Goal: Find specific page/section: Find specific page/section

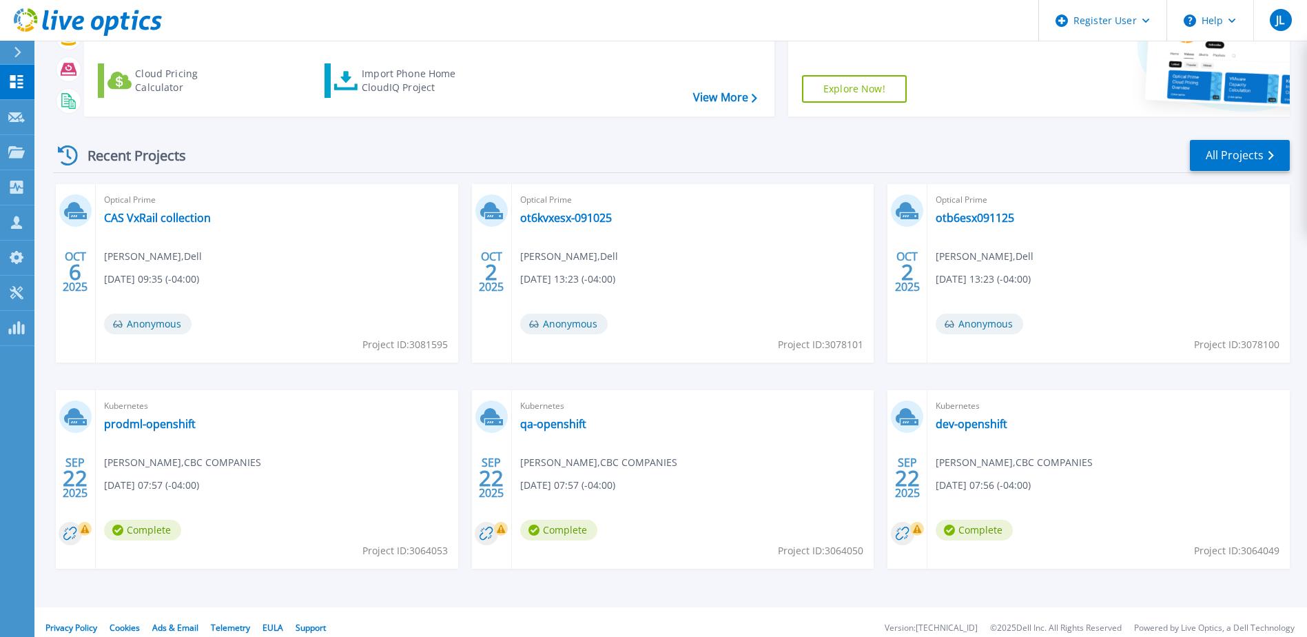
scroll to position [127, 0]
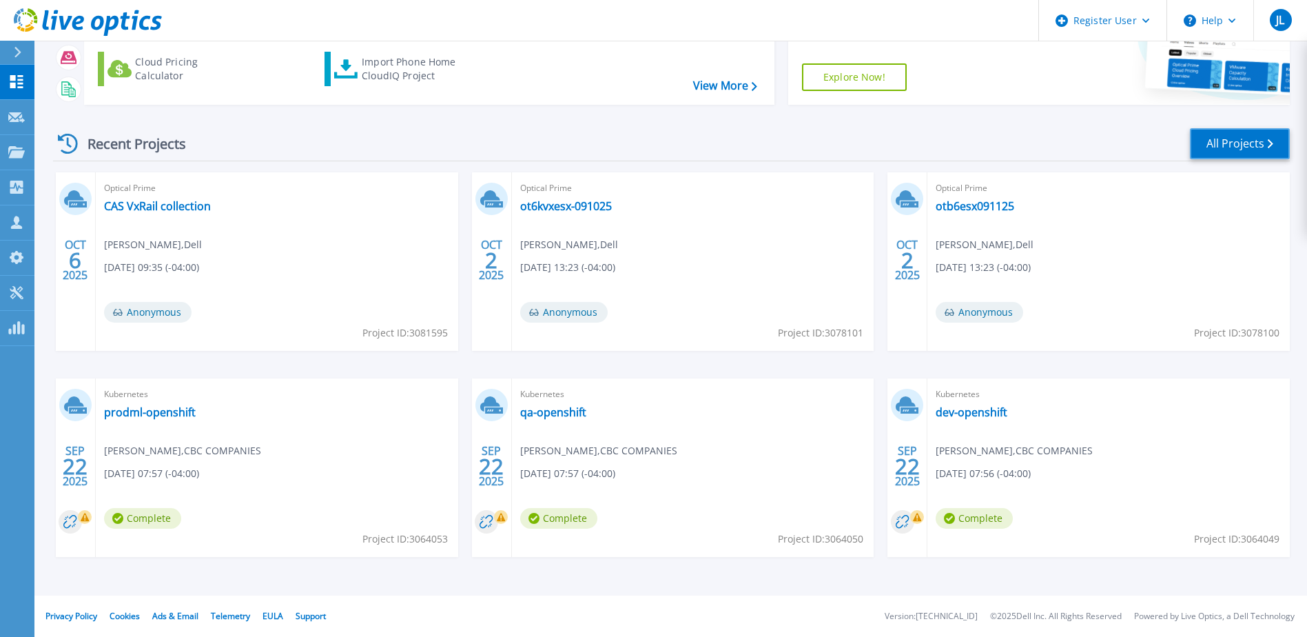
click at [1204, 150] on link "All Projects" at bounding box center [1240, 143] width 100 height 31
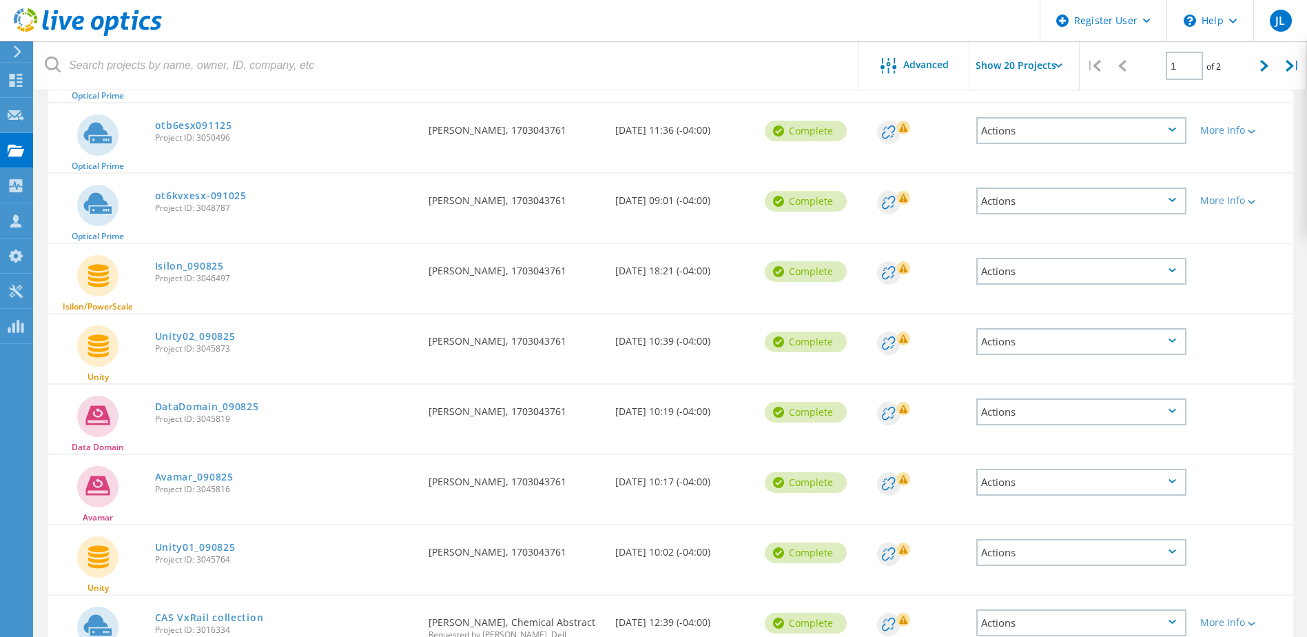
scroll to position [686, 0]
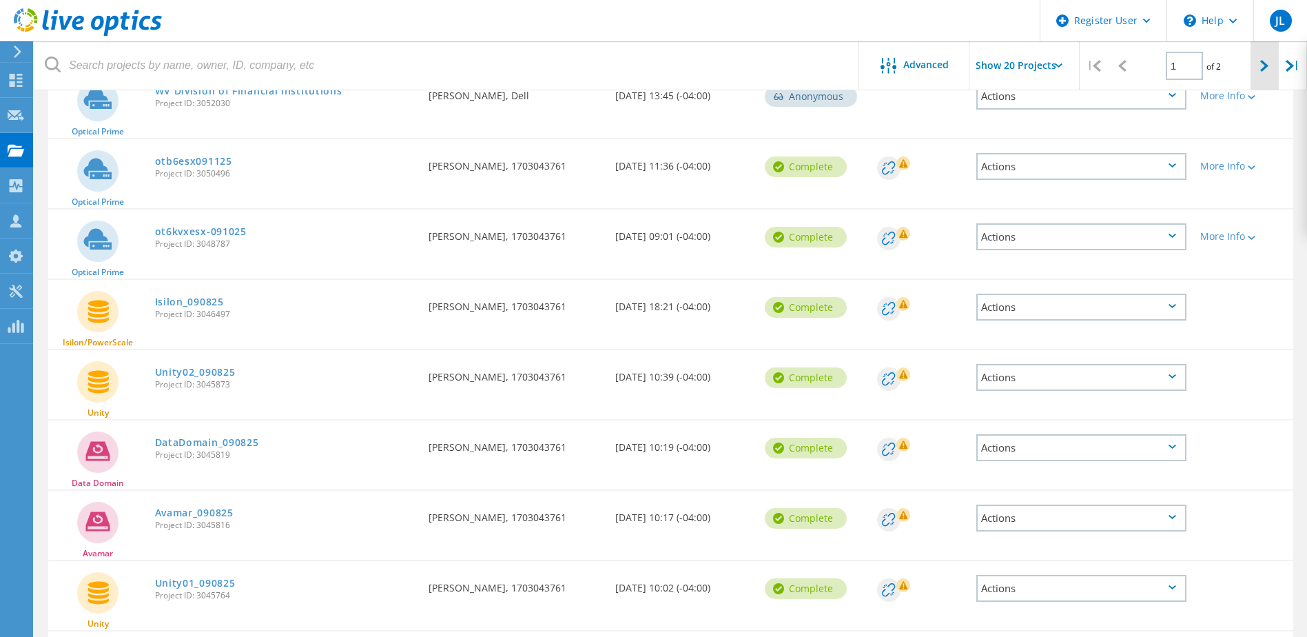
click at [1263, 52] on div at bounding box center [1265, 65] width 28 height 49
type input "2"
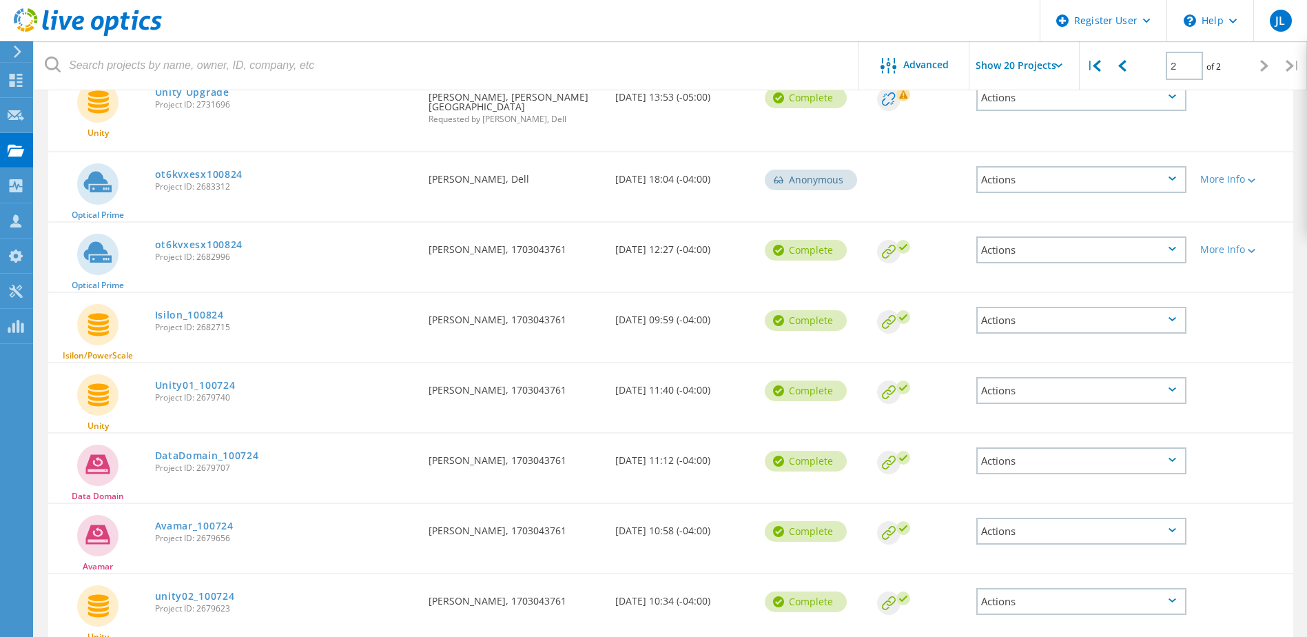
scroll to position [896, 0]
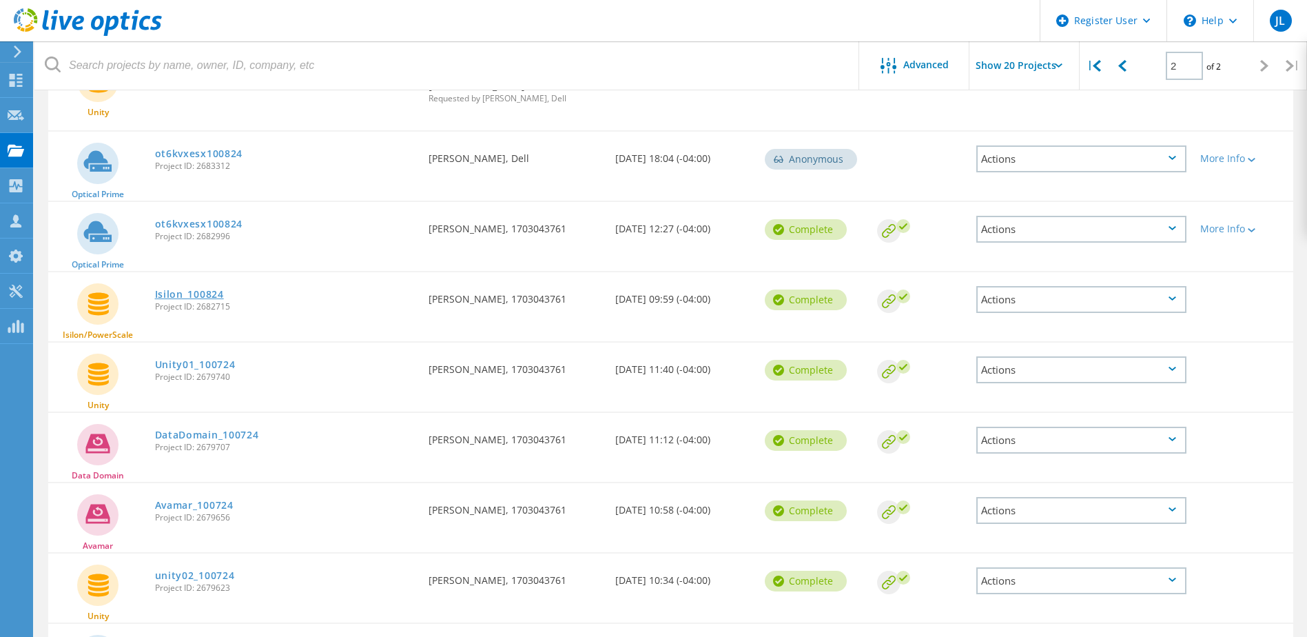
click at [203, 289] on link "Isilon_100824" at bounding box center [189, 294] width 69 height 10
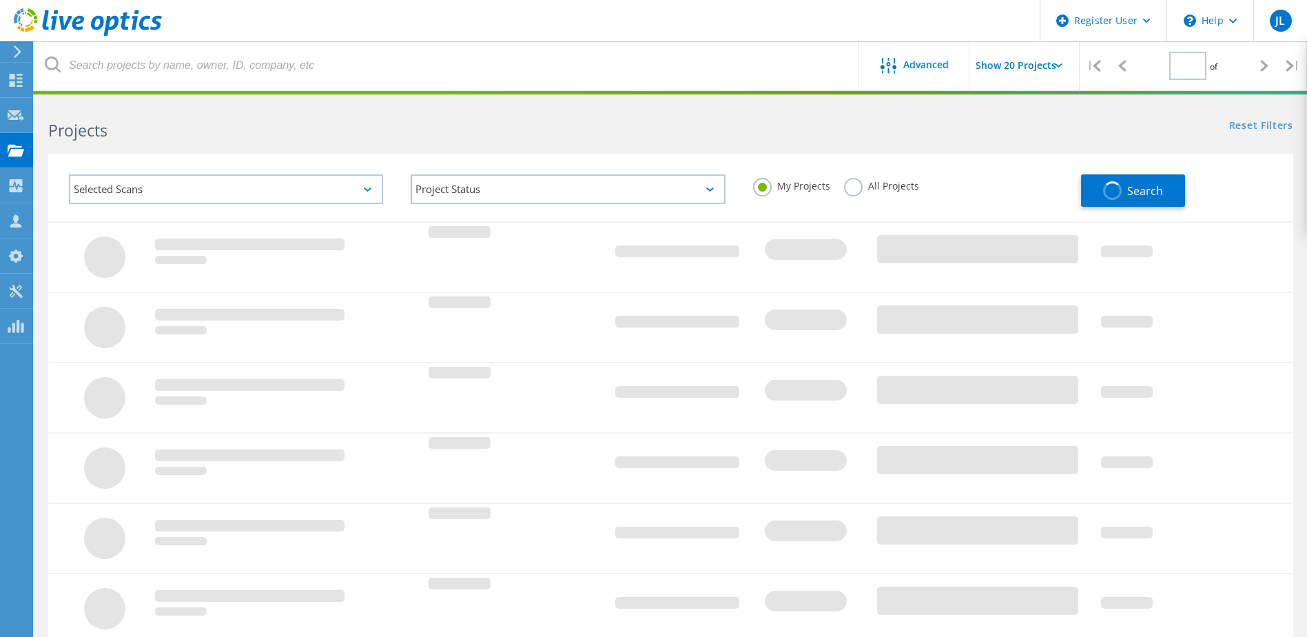
type input "2"
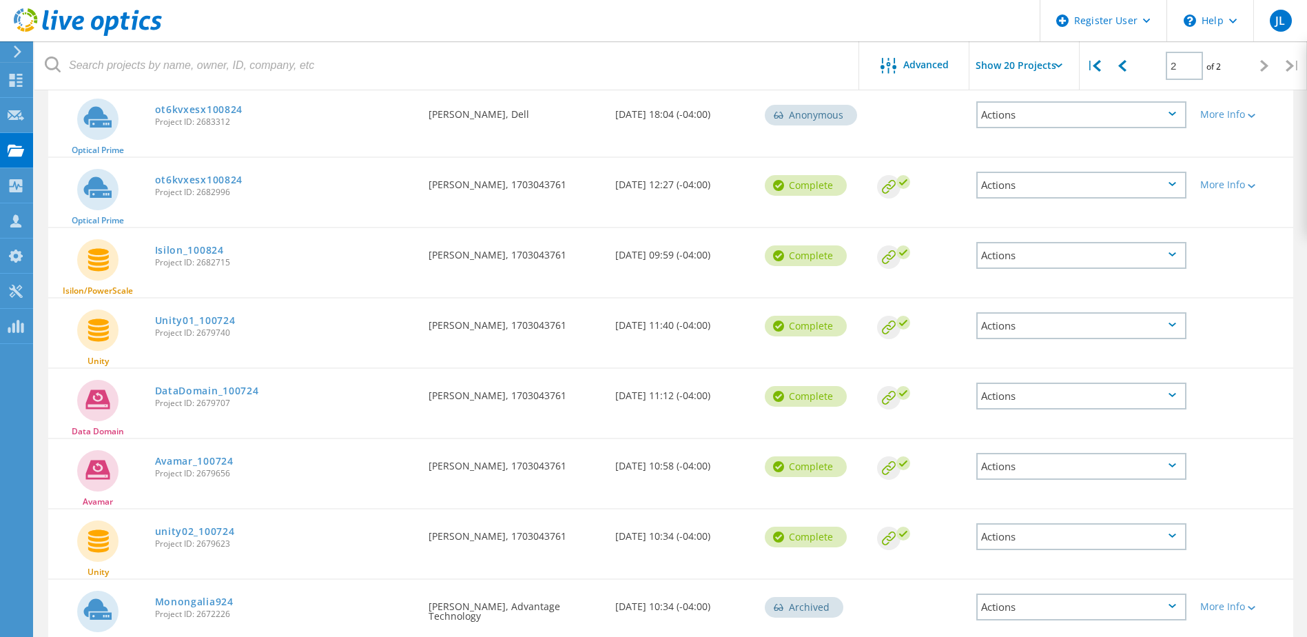
scroll to position [965, 0]
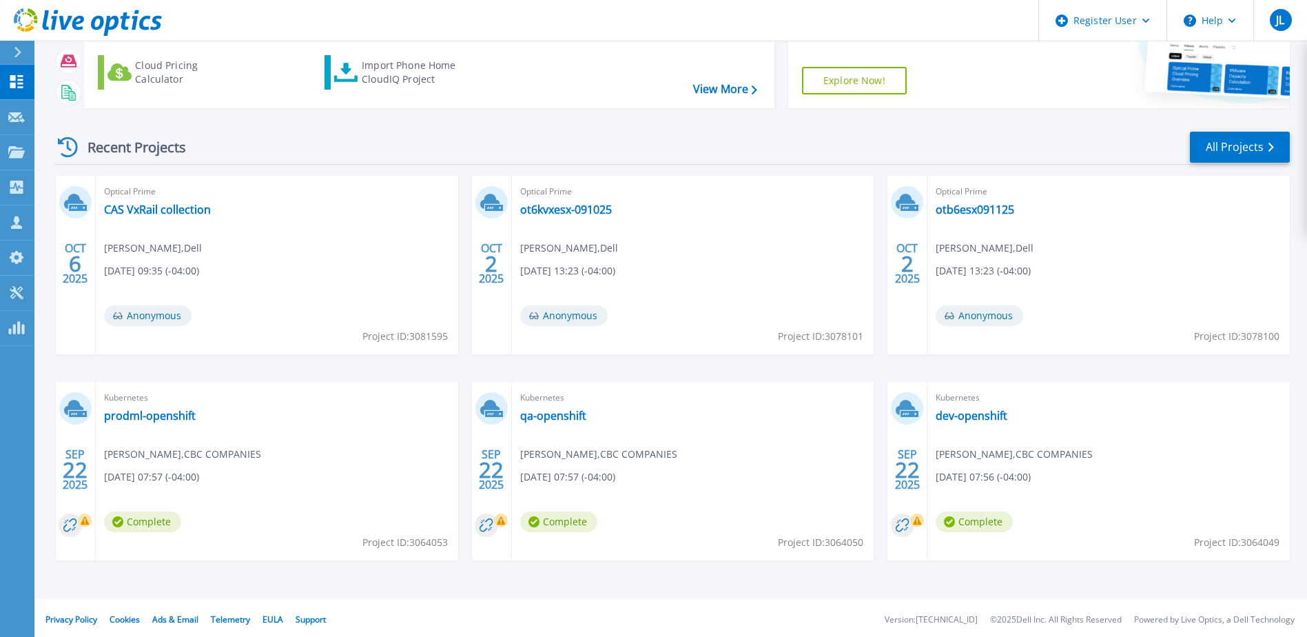
scroll to position [127, 0]
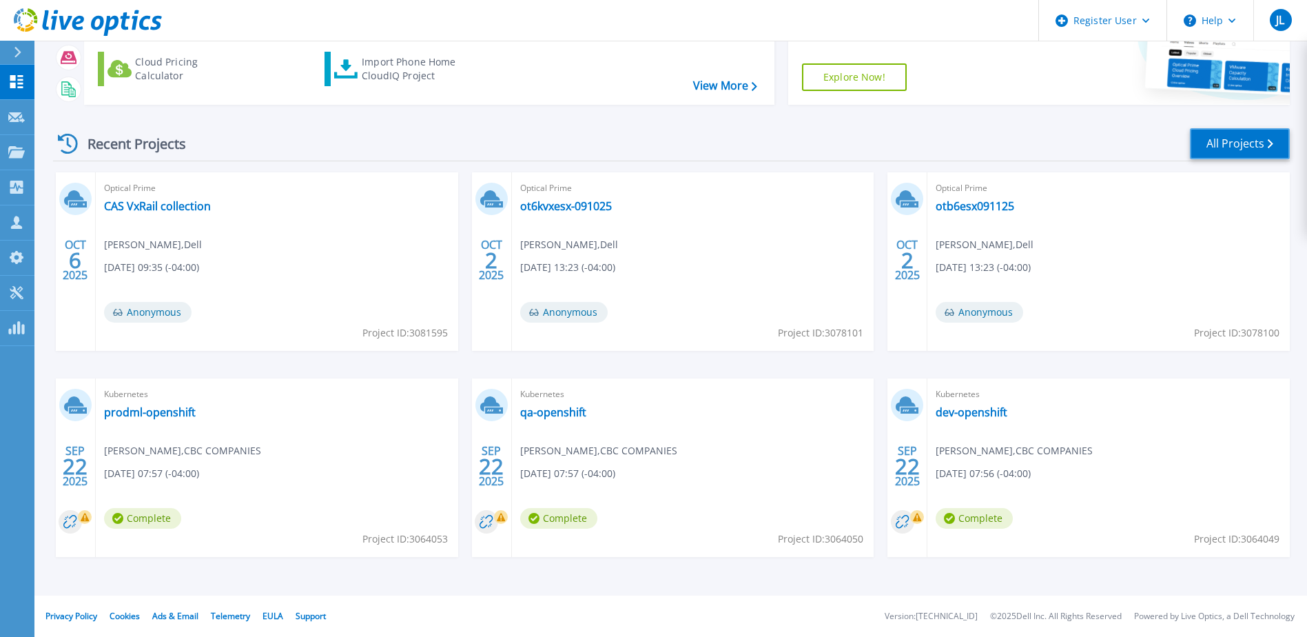
click at [1227, 150] on link "All Projects" at bounding box center [1240, 143] width 100 height 31
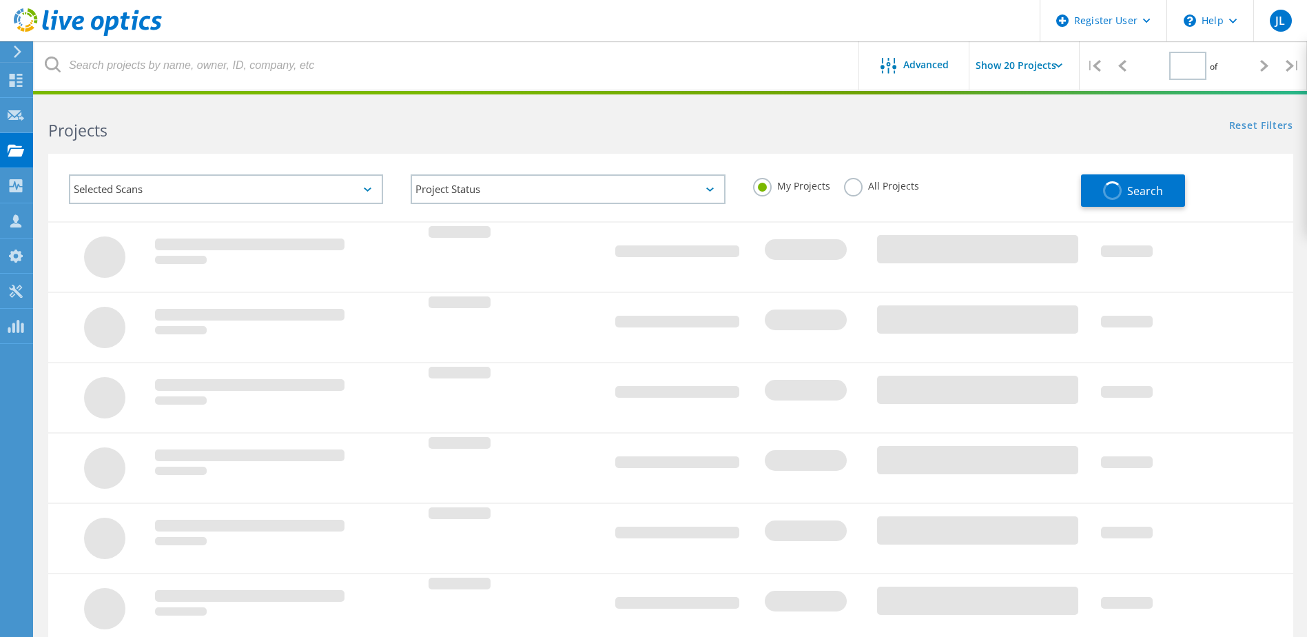
type input "2"
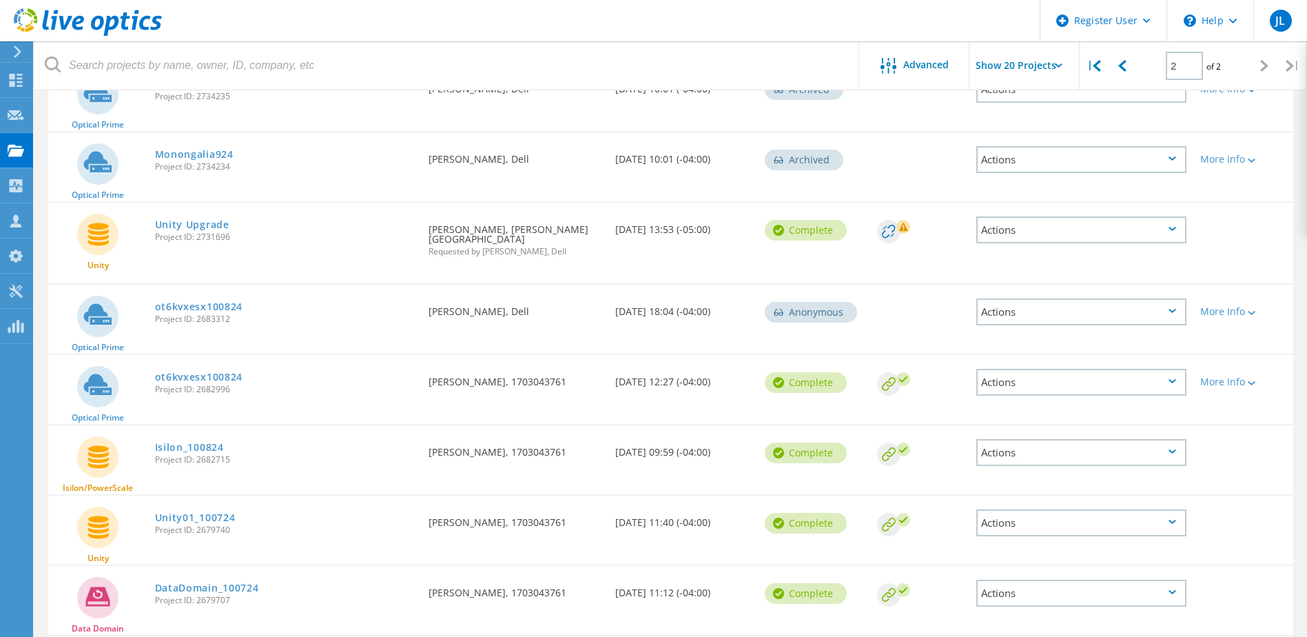
scroll to position [758, 0]
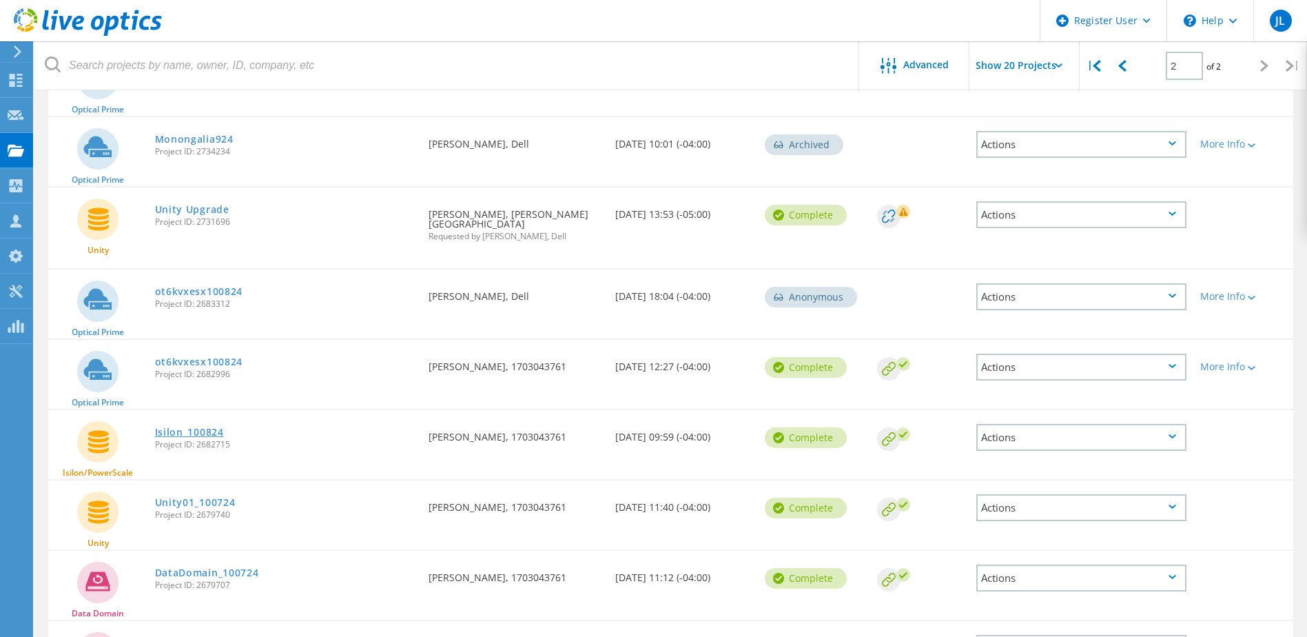
click at [186, 427] on link "Isilon_100824" at bounding box center [189, 432] width 69 height 10
